Goal: Use online tool/utility

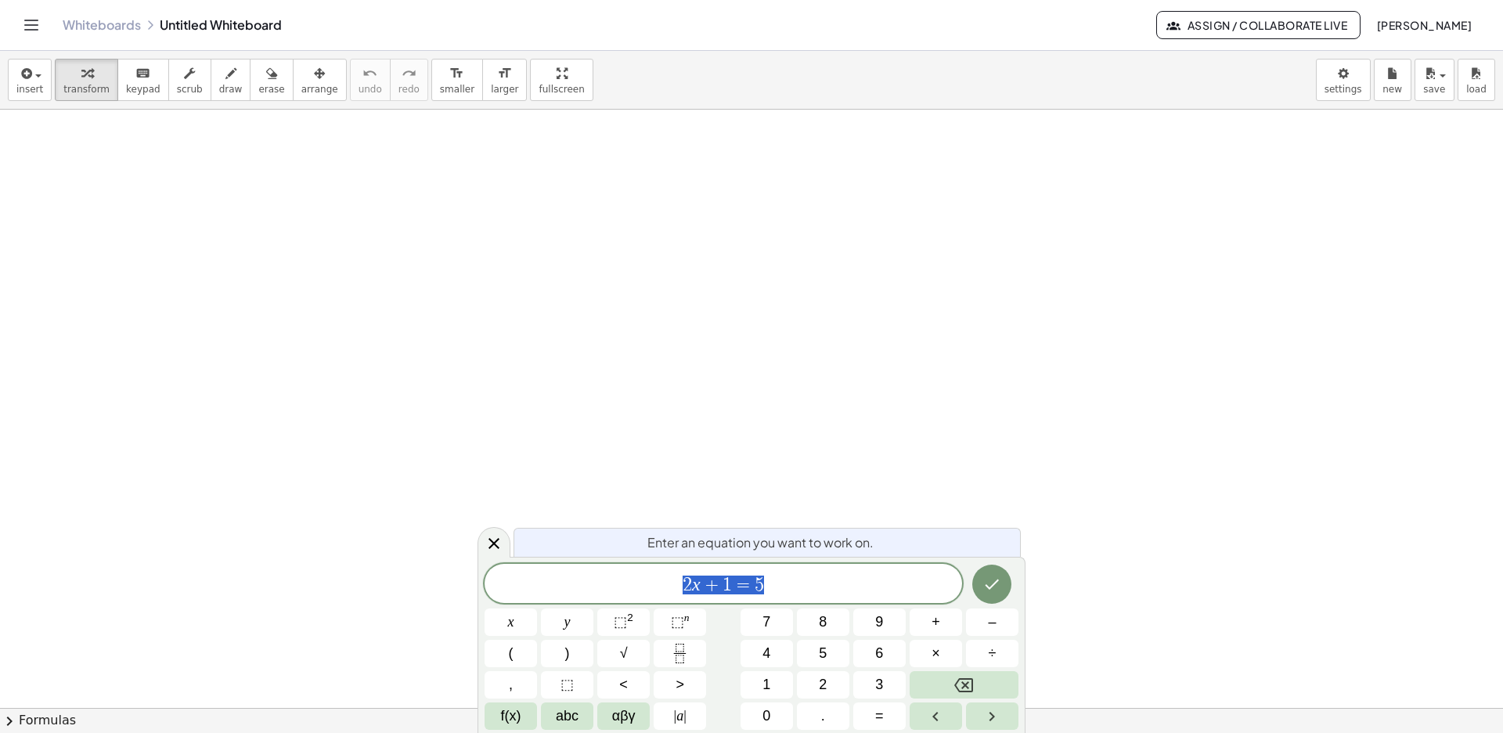
click at [962, 683] on icon "Backspace" at bounding box center [963, 685] width 19 height 19
click at [967, 680] on icon "Backspace" at bounding box center [963, 685] width 19 height 19
click at [576, 722] on span "abc" at bounding box center [567, 715] width 23 height 21
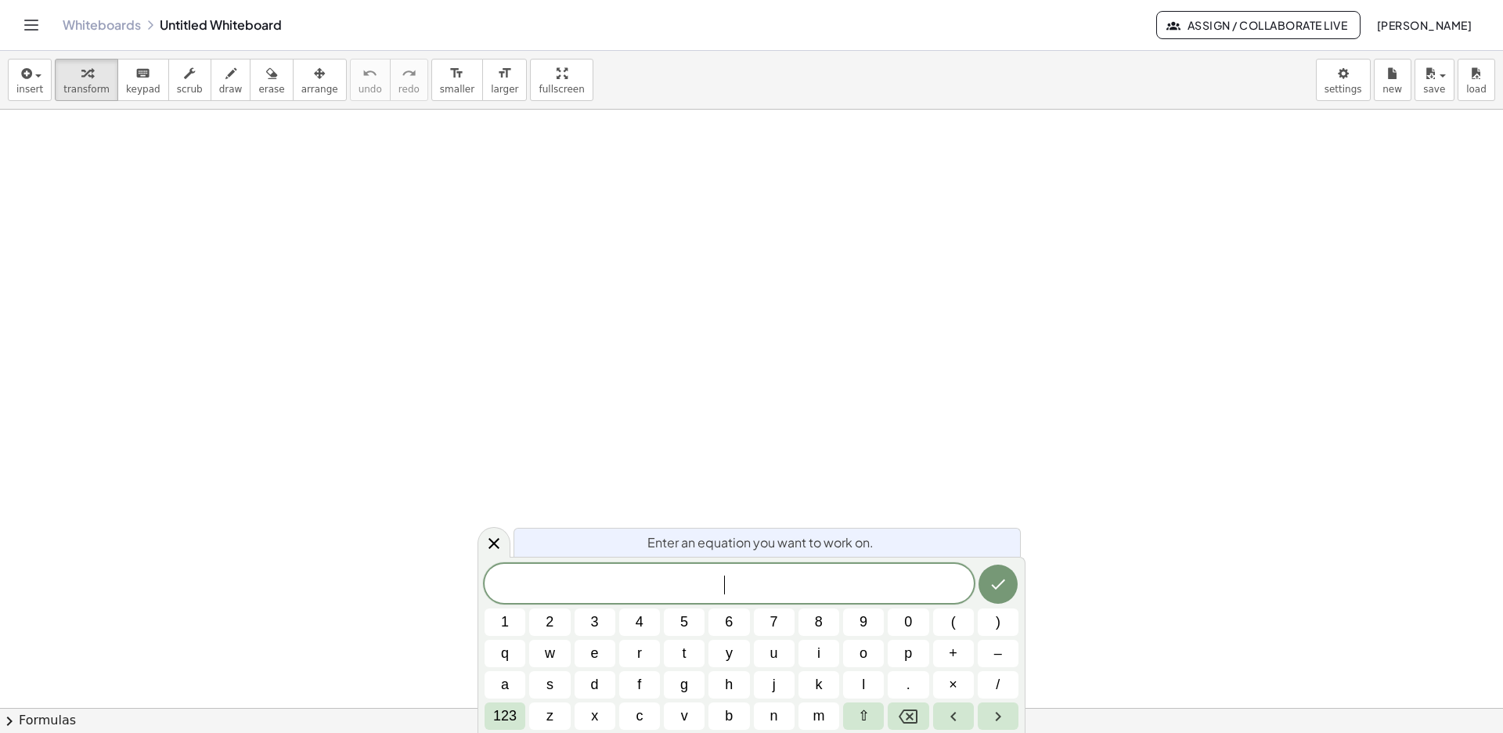
click at [601, 623] on button "3" at bounding box center [595, 621] width 41 height 27
click at [595, 677] on span "d" at bounding box center [595, 684] width 8 height 21
click at [952, 654] on span "+" at bounding box center [953, 653] width 9 height 21
click at [775, 623] on span "7" at bounding box center [774, 622] width 8 height 21
click at [730, 650] on span "y" at bounding box center [729, 653] width 7 height 21
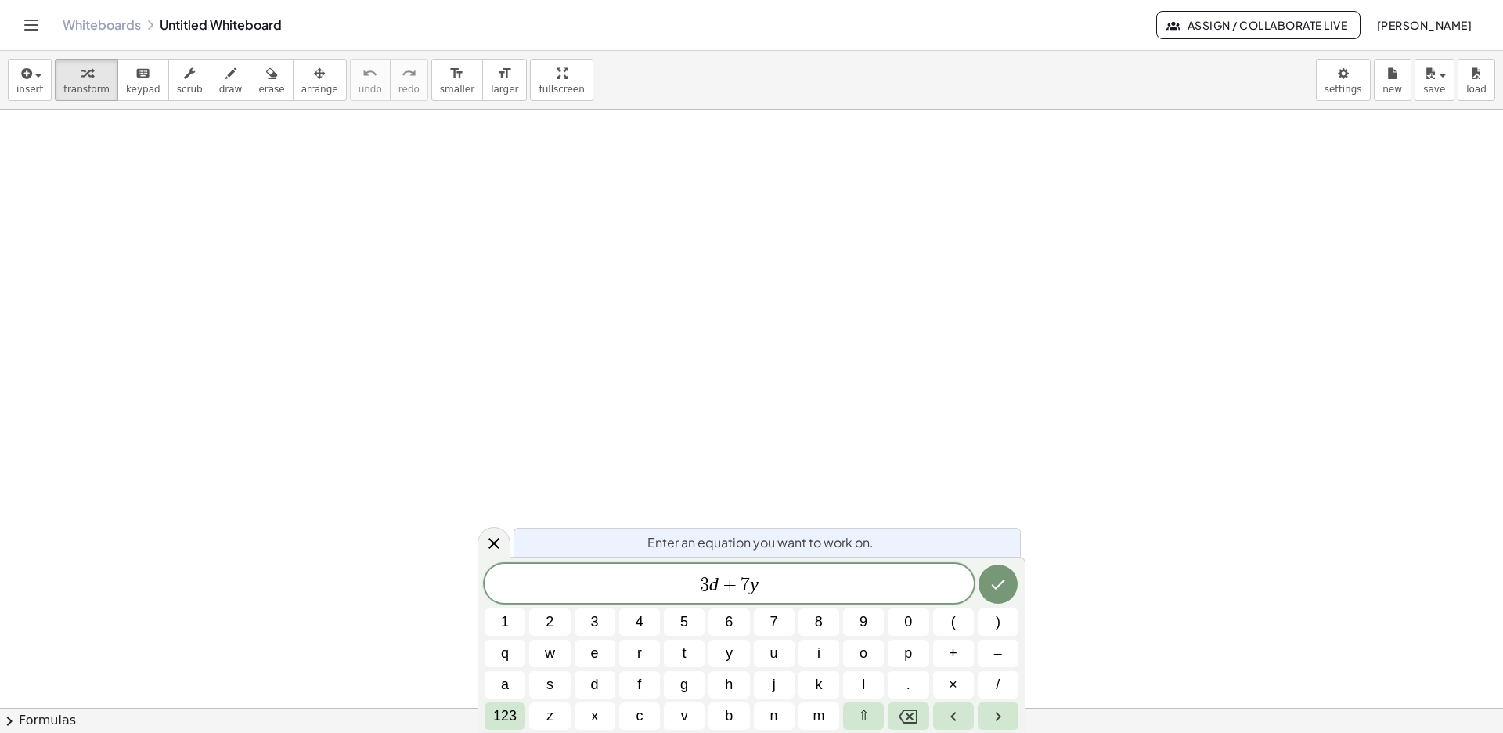
click at [514, 712] on span "123" at bounding box center [504, 715] width 23 height 21
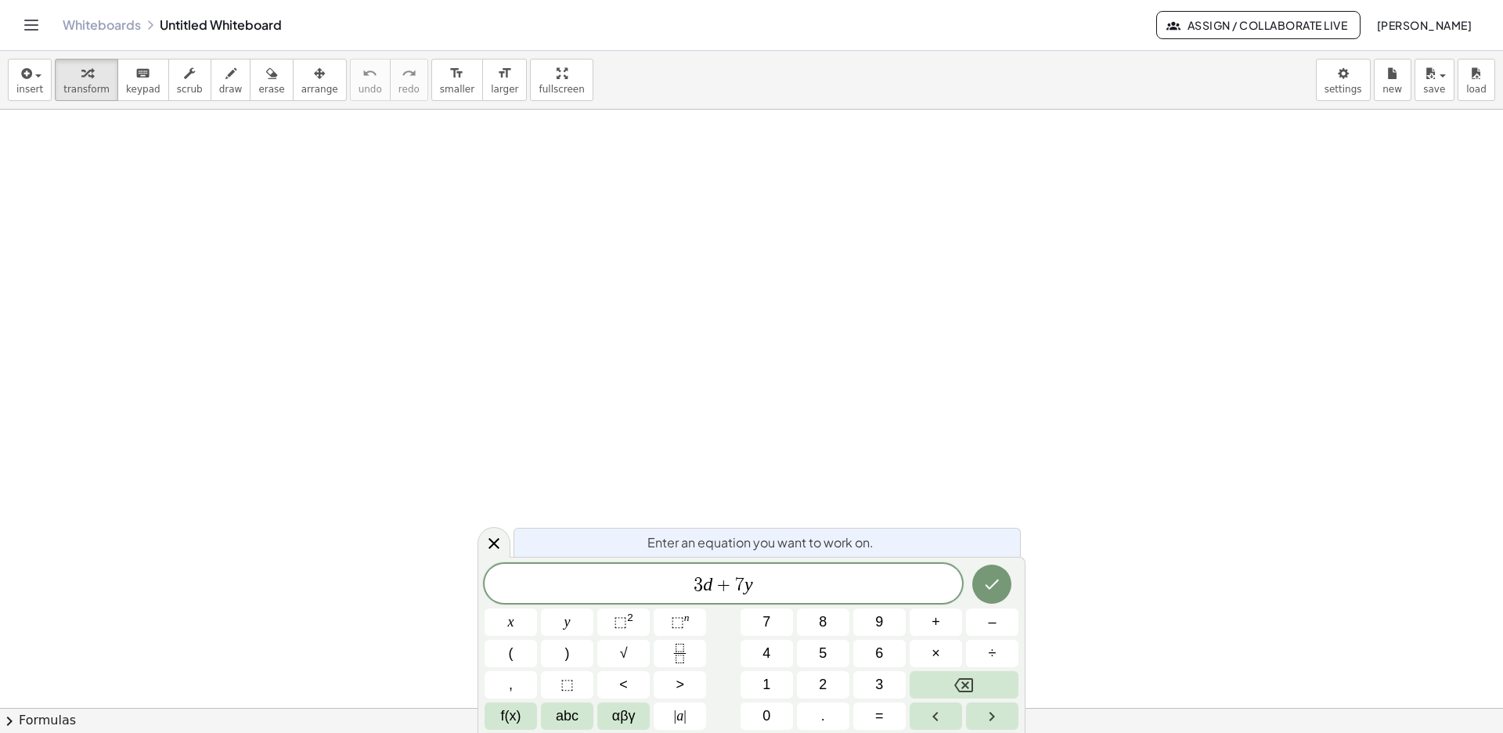
click at [882, 723] on span "=" at bounding box center [879, 715] width 9 height 21
click at [777, 688] on button "1" at bounding box center [767, 684] width 52 height 27
click at [770, 713] on span "0" at bounding box center [767, 715] width 8 height 21
click at [994, 583] on icon "Done" at bounding box center [992, 584] width 19 height 19
